Goal: Check status

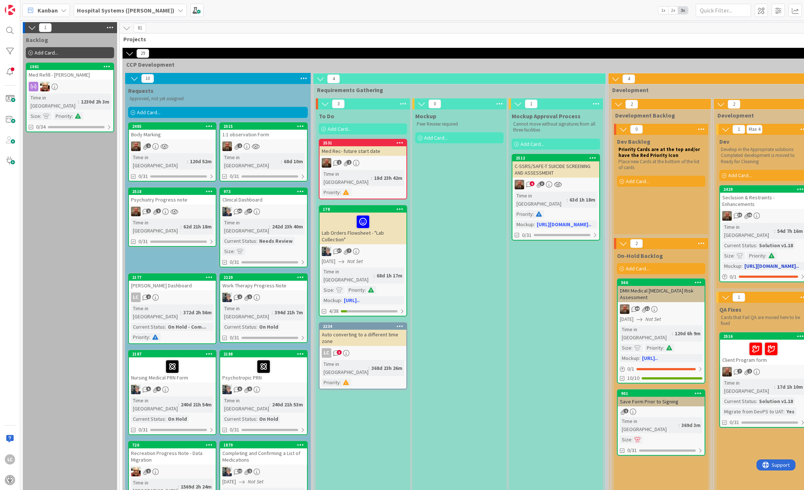
click at [754, 241] on div "Current Status" at bounding box center [739, 245] width 34 height 8
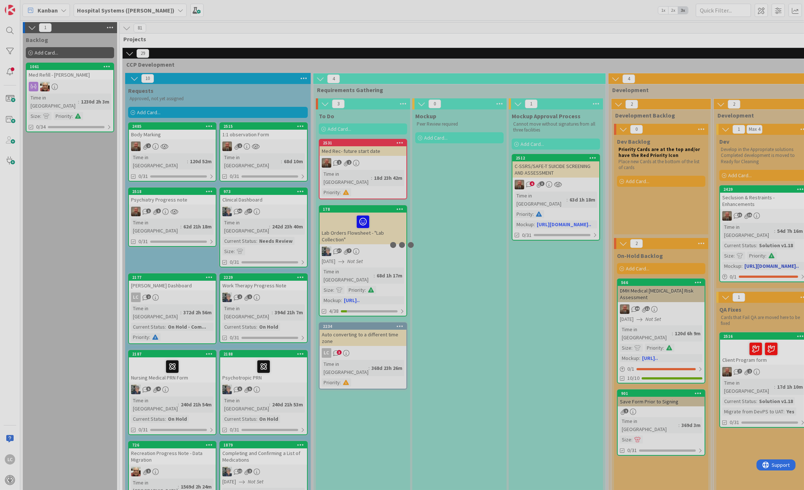
click at [754, 229] on div at bounding box center [402, 245] width 804 height 490
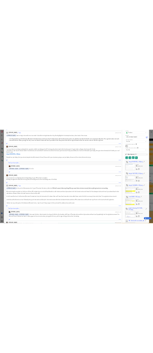
scroll to position [245, 0]
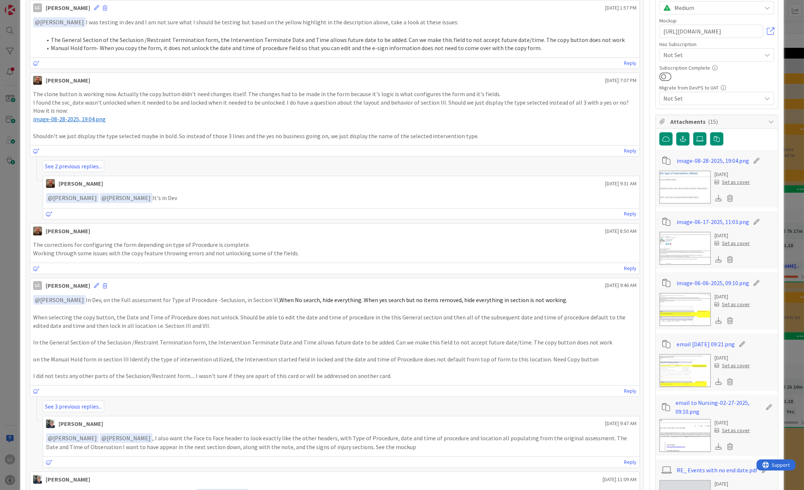
click at [59, 119] on span "image-08-28-2025, 19:04.png" at bounding box center [69, 118] width 73 height 7
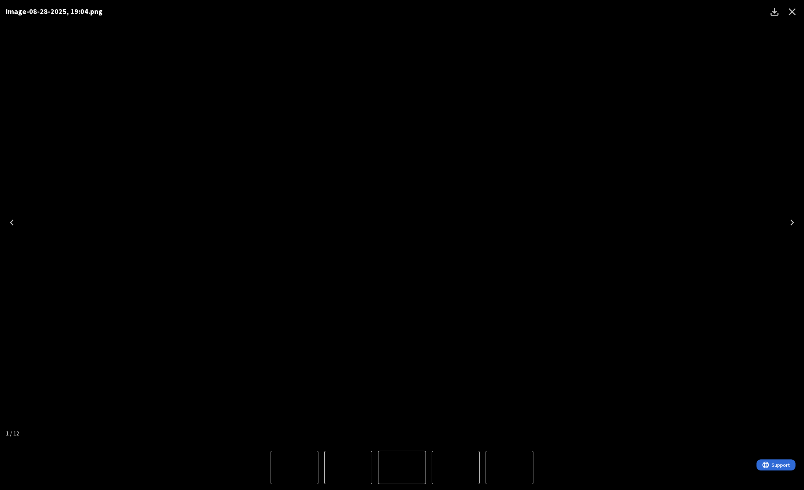
click at [792, 10] on icon "Close" at bounding box center [792, 12] width 12 height 12
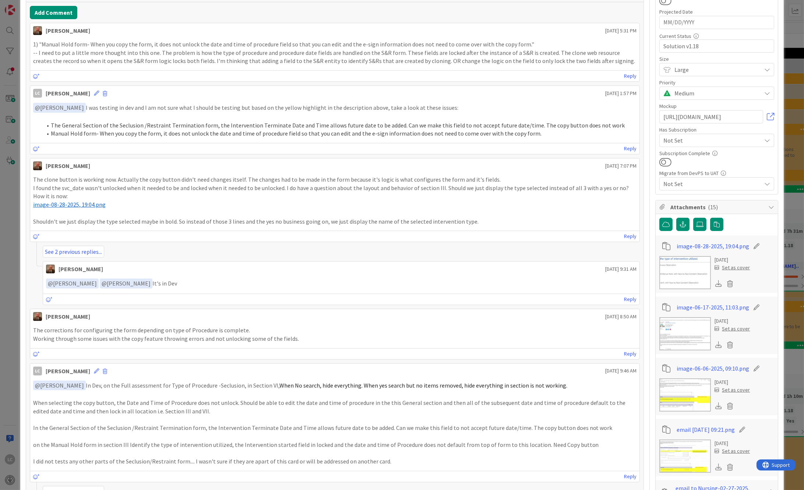
scroll to position [0, 0]
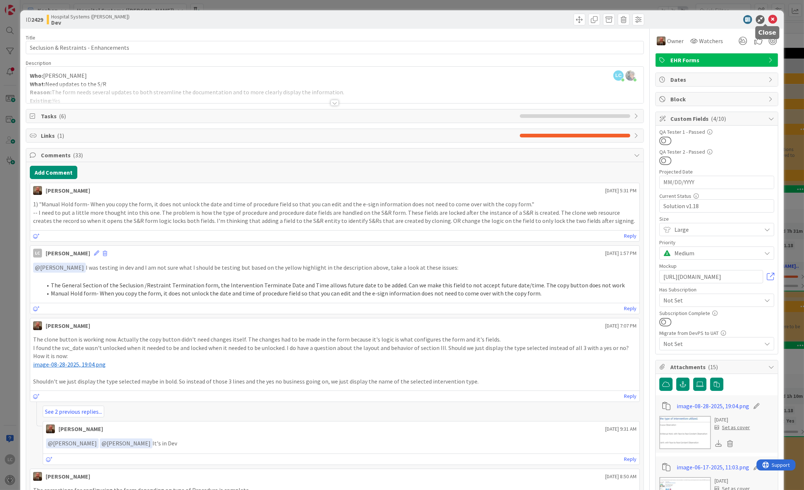
click at [768, 17] on icon at bounding box center [772, 19] width 9 height 9
